Goal: Transaction & Acquisition: Subscribe to service/newsletter

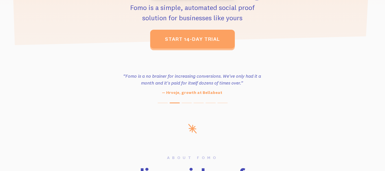
scroll to position [221, 0]
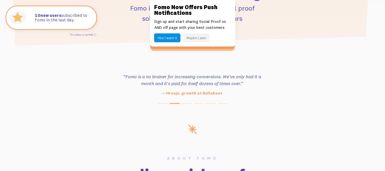
click at [194, 40] on button "Maybe Later" at bounding box center [196, 37] width 26 height 9
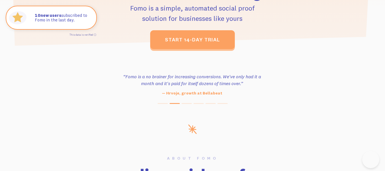
click at [194, 40] on link "start 14-day trial" at bounding box center [192, 39] width 85 height 19
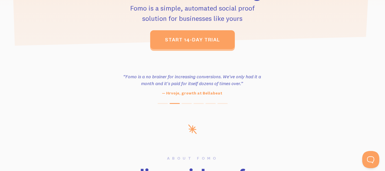
scroll to position [0, 0]
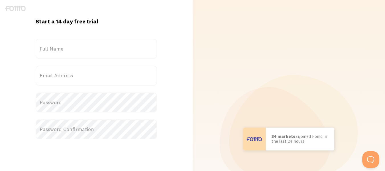
scroll to position [1, 0]
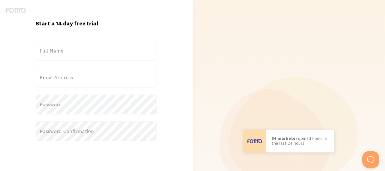
click at [106, 50] on label "Full Name" at bounding box center [96, 51] width 121 height 20
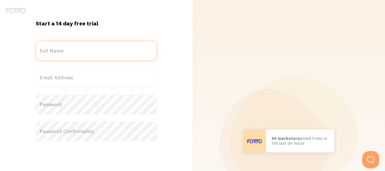
click at [106, 50] on input "Full Name" at bounding box center [96, 51] width 121 height 20
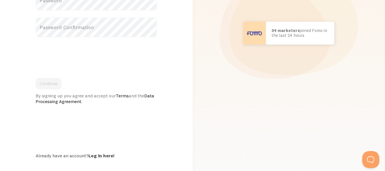
scroll to position [122, 0]
